Goal: Information Seeking & Learning: Learn about a topic

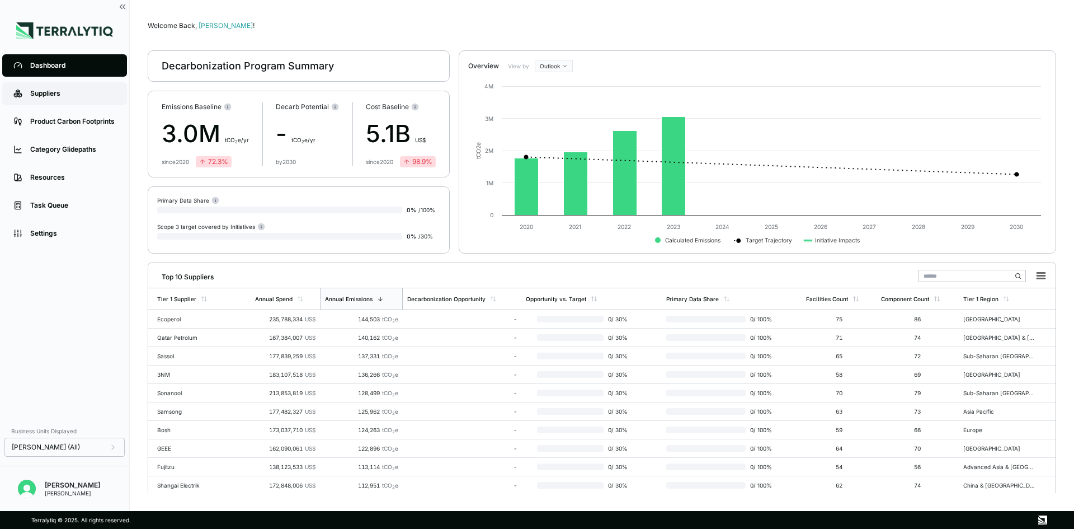
click at [58, 102] on link "Suppliers" at bounding box center [64, 93] width 125 height 22
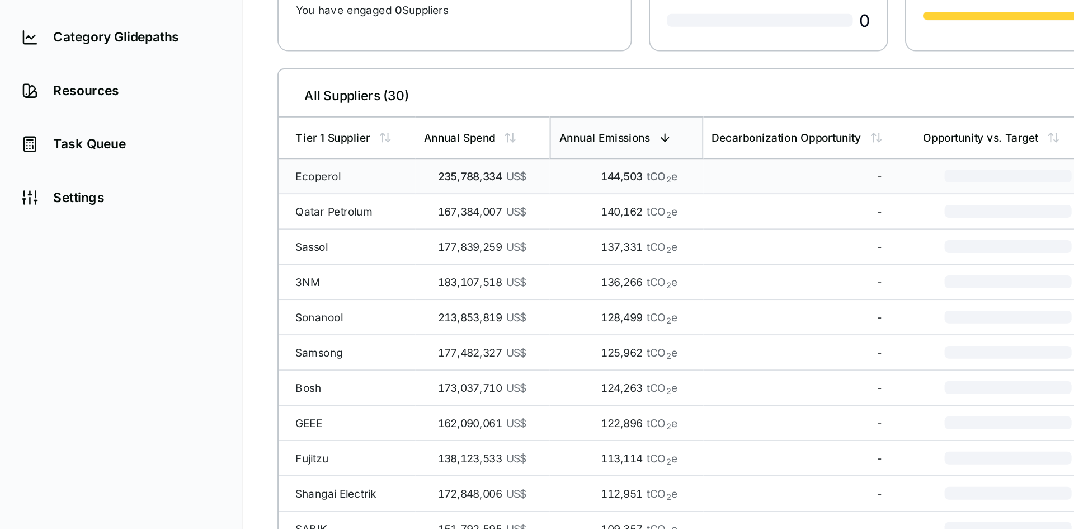
click at [175, 222] on div "Ecoperol" at bounding box center [186, 222] width 58 height 7
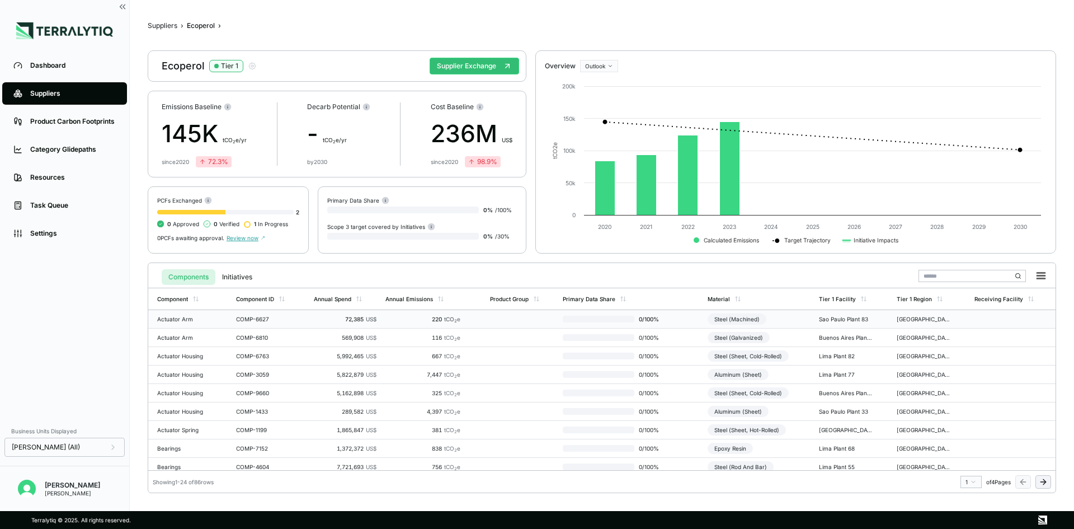
click at [178, 318] on div "Actuator Arm" at bounding box center [184, 319] width 54 height 7
click at [225, 321] on td "Actuator Arm" at bounding box center [189, 319] width 83 height 18
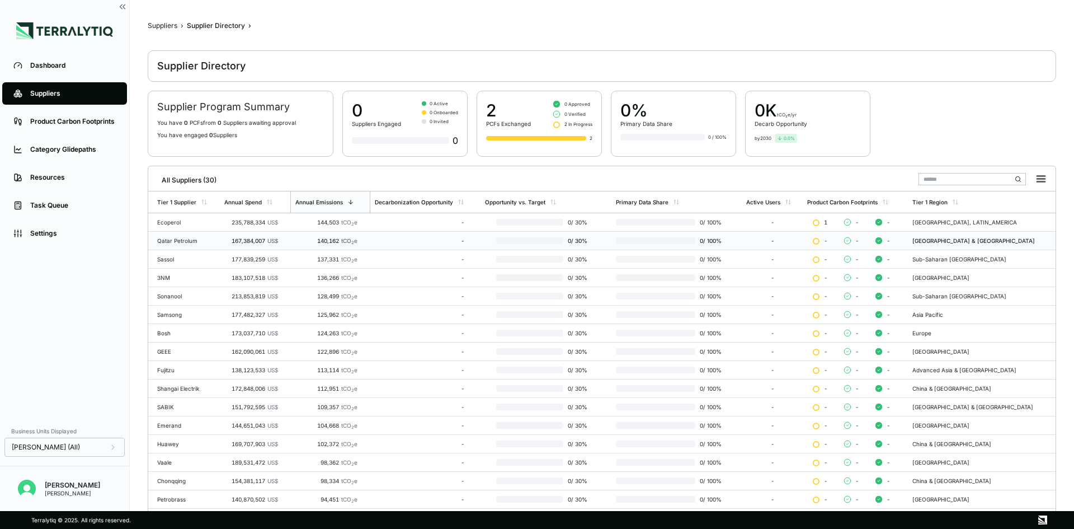
click at [169, 243] on div "Qatar Petrolum" at bounding box center [186, 240] width 58 height 7
click at [182, 219] on div "Ecoperol" at bounding box center [186, 222] width 58 height 7
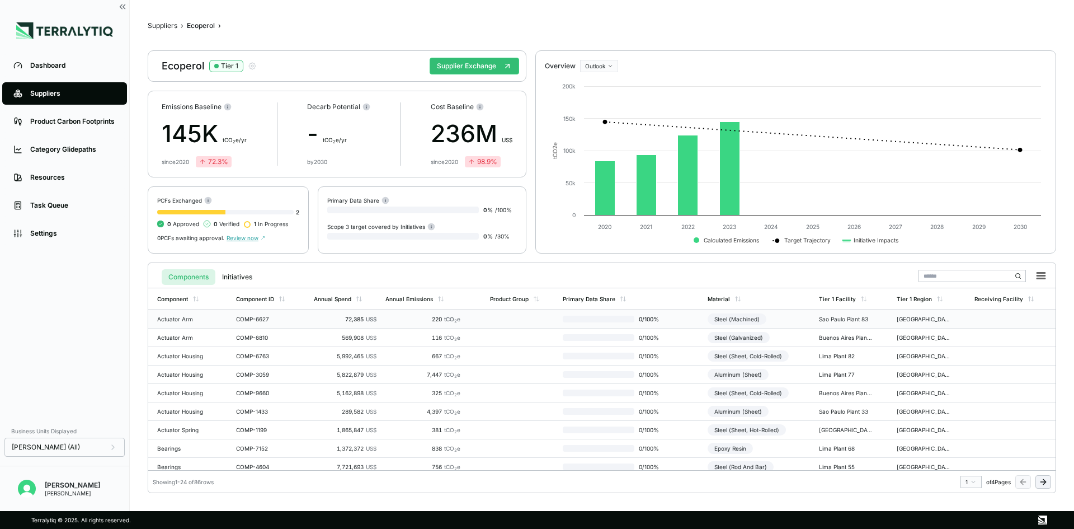
click at [435, 318] on div "220 tCO 2 e" at bounding box center [422, 319] width 75 height 7
click at [192, 319] on div "Actuator Arm" at bounding box center [184, 319] width 54 height 7
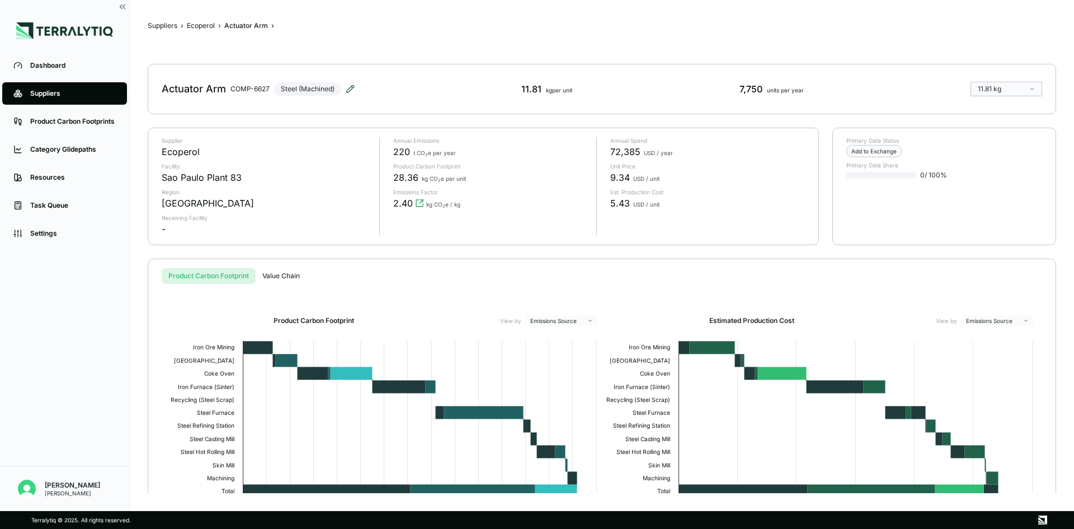
click at [351, 91] on icon at bounding box center [349, 88] width 7 height 7
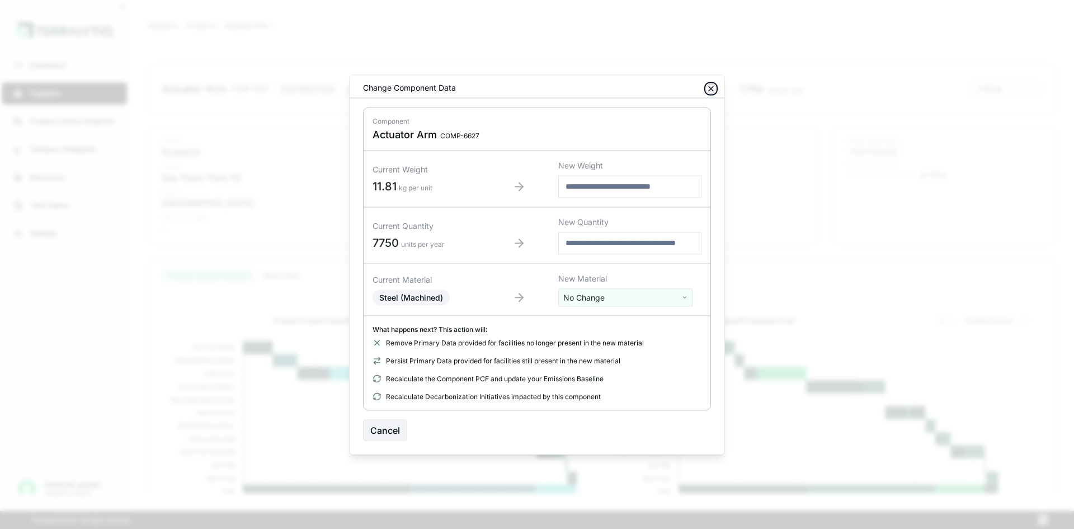
click at [711, 90] on icon "button" at bounding box center [711, 88] width 9 height 9
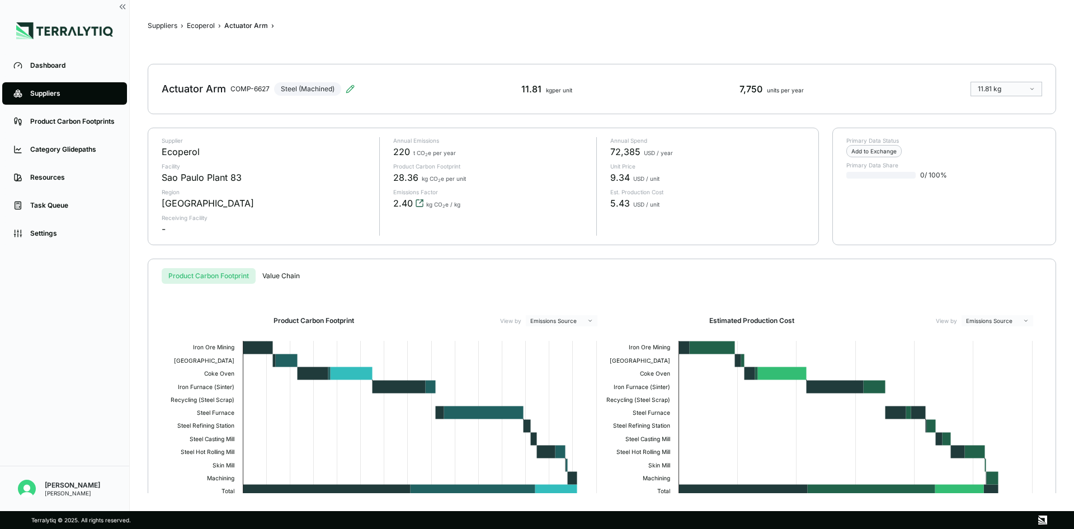
click at [419, 204] on icon "View audit trail" at bounding box center [419, 203] width 9 height 9
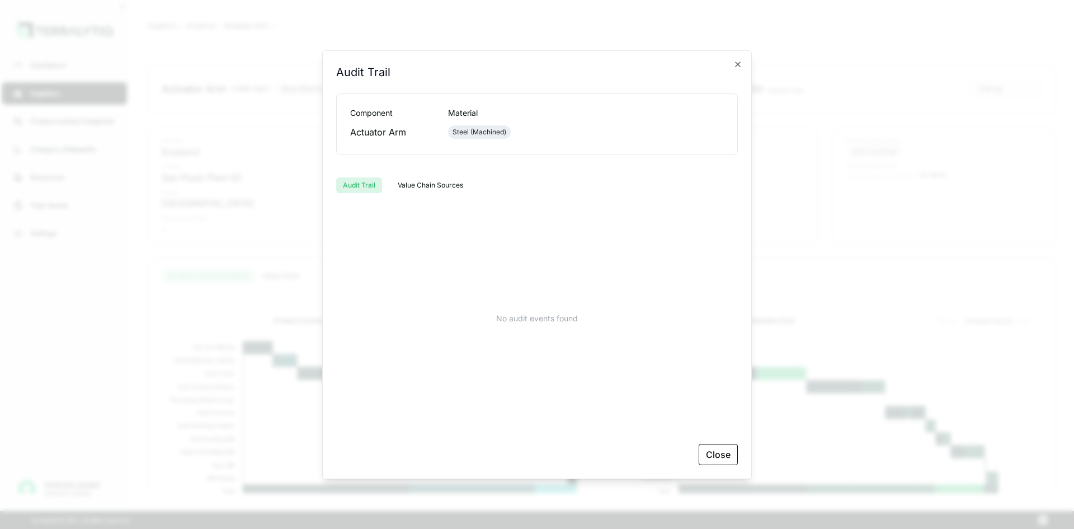
click at [432, 186] on button "Value Chain Sources" at bounding box center [430, 185] width 79 height 16
click at [361, 186] on button "Audit Trail" at bounding box center [359, 185] width 46 height 16
click at [364, 131] on div "Actuator Arm" at bounding box center [390, 131] width 80 height 13
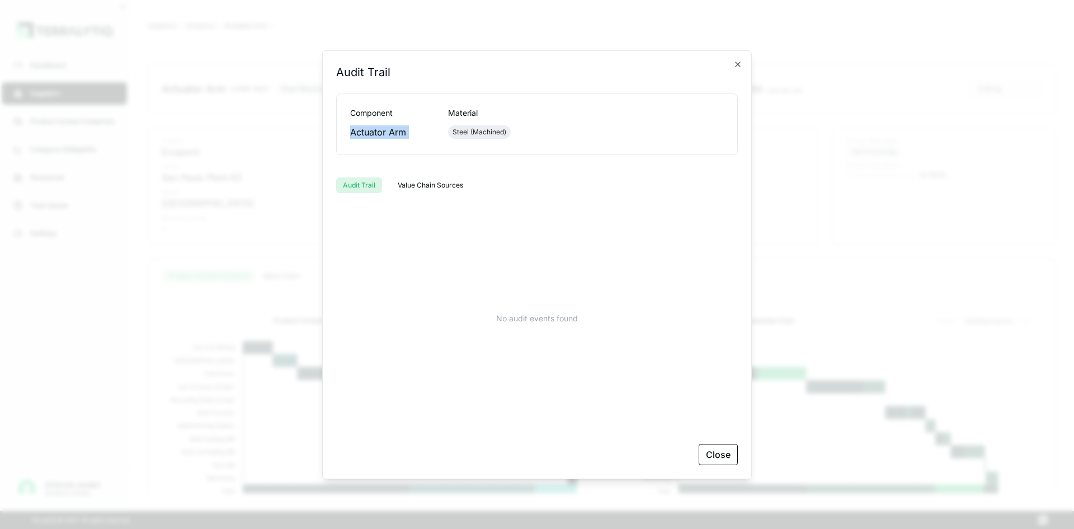
copy div "Actuator Arm"
click at [731, 72] on div "Audit Trail" at bounding box center [537, 78] width 402 height 29
click at [736, 67] on icon "button" at bounding box center [737, 64] width 9 height 9
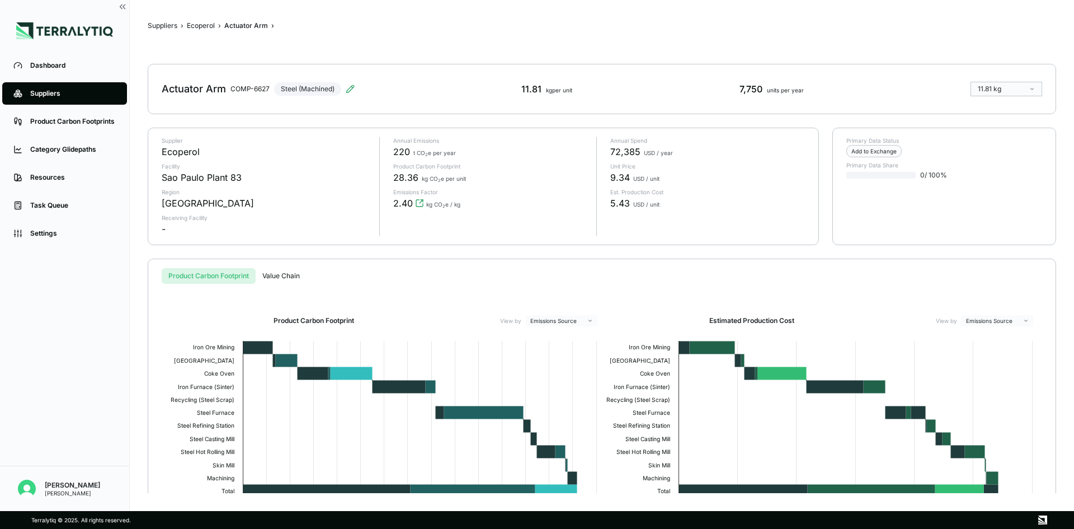
click at [450, 196] on div "kg CO 2 e / kg" at bounding box center [443, 202] width 34 height 13
click at [455, 220] on div "Annual Emissions 220 t CO 2 e per year Product Carbon Footprint 28.36 kg CO 2 e…" at bounding box center [483, 186] width 209 height 98
